Goal: Find specific page/section: Find specific page/section

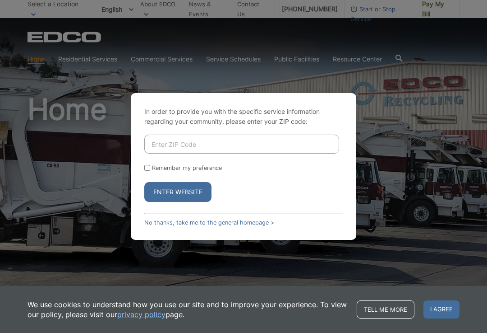
click at [177, 149] on input "Enter ZIP Code" at bounding box center [241, 144] width 195 height 19
type input "91941"
click at [150, 171] on input "Remember my preference" at bounding box center [147, 168] width 6 height 6
checkbox input "true"
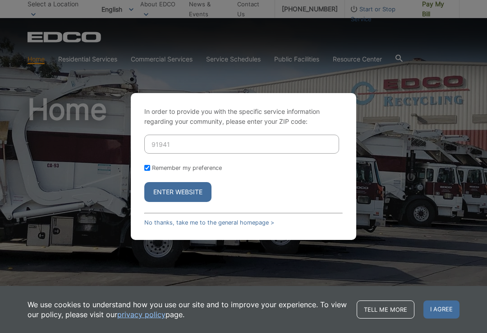
click at [199, 200] on button "Enter Website" at bounding box center [177, 192] width 67 height 20
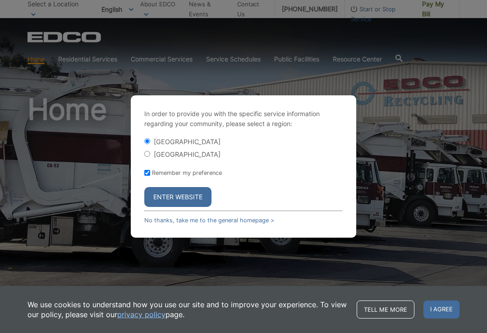
click at [156, 158] on label "[GEOGRAPHIC_DATA]" at bounding box center [187, 154] width 67 height 8
click at [150, 157] on input "[GEOGRAPHIC_DATA]" at bounding box center [147, 154] width 6 height 6
radio input "true"
click at [196, 207] on button "Enter Website" at bounding box center [177, 197] width 67 height 20
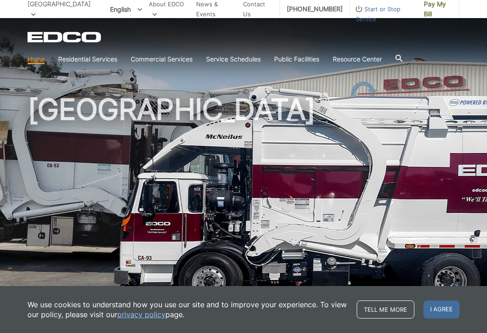
click at [297, 245] on h1 "[GEOGRAPHIC_DATA]" at bounding box center [244, 194] width 432 height 198
